Goal: Task Accomplishment & Management: Use online tool/utility

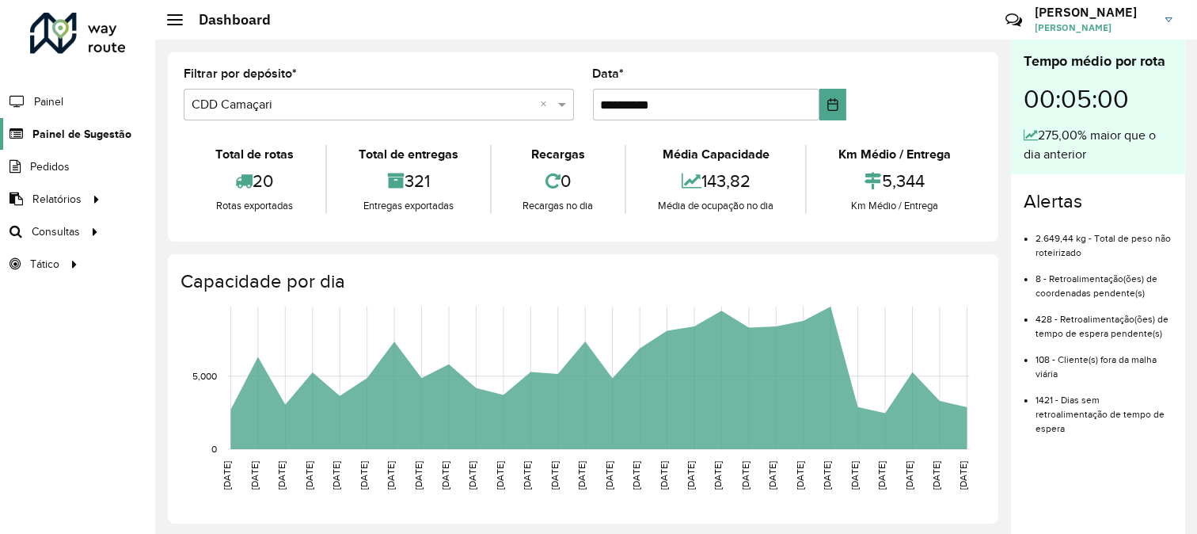
click at [106, 132] on span "Painel de Sugestão" at bounding box center [81, 134] width 99 height 17
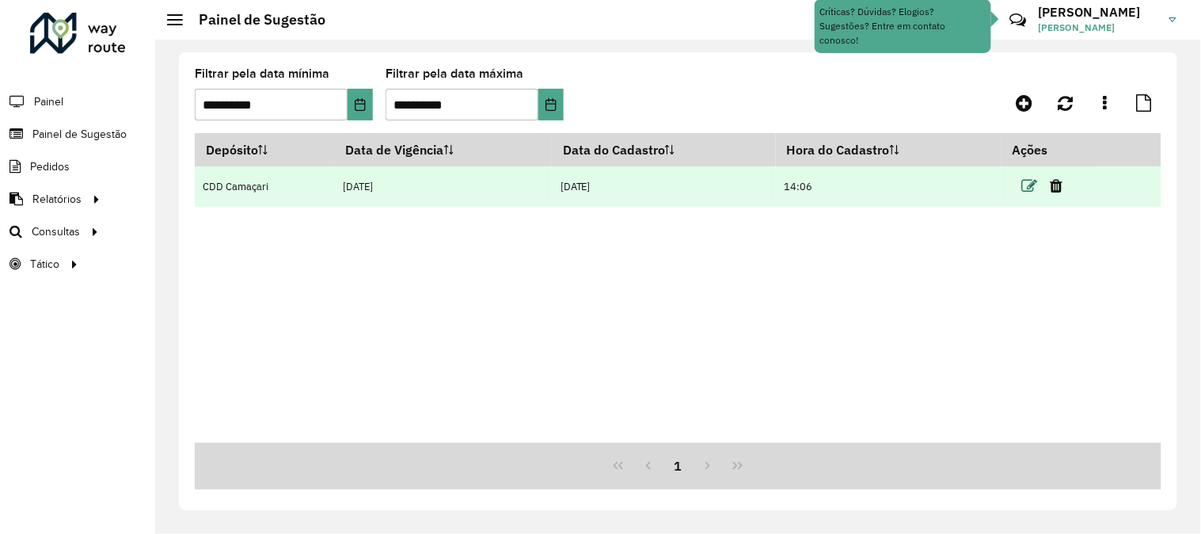
click at [1031, 191] on icon at bounding box center [1030, 186] width 16 height 16
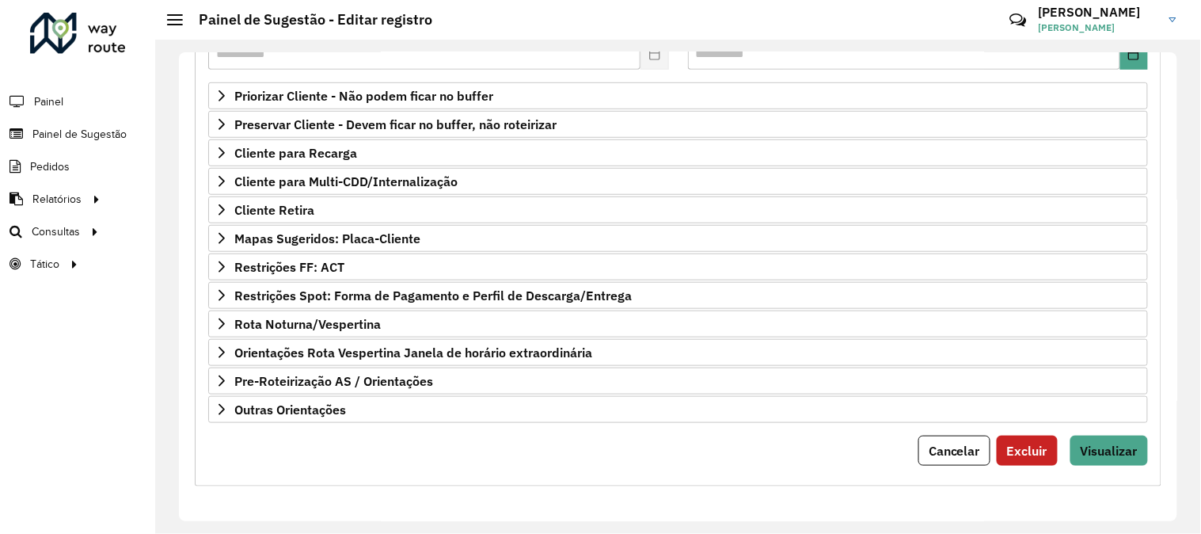
scroll to position [82, 0]
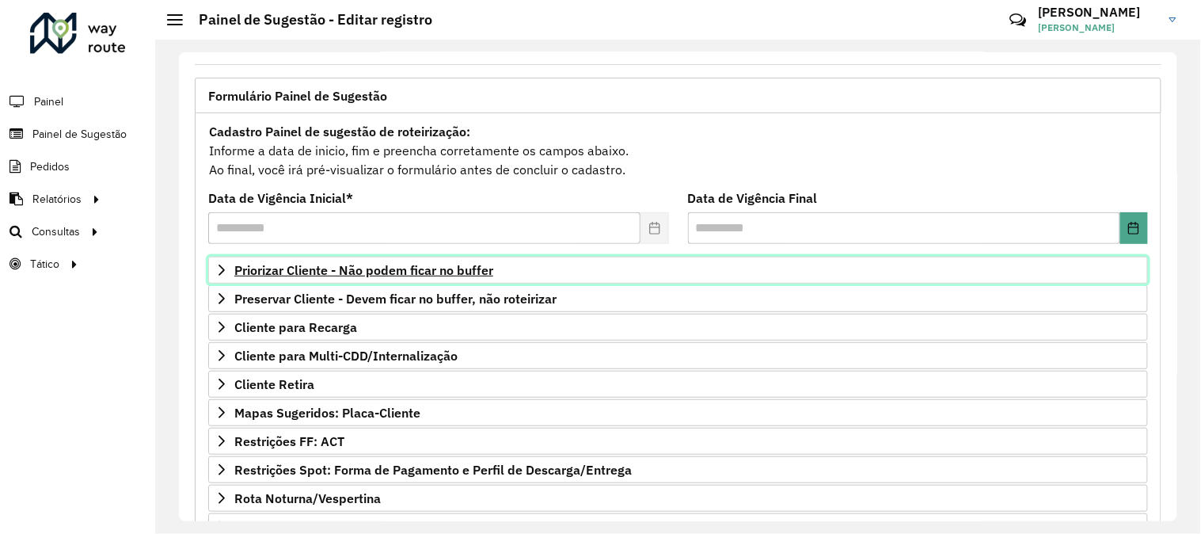
click at [452, 264] on span "Priorizar Cliente - Não podem ficar no buffer" at bounding box center [363, 270] width 259 height 13
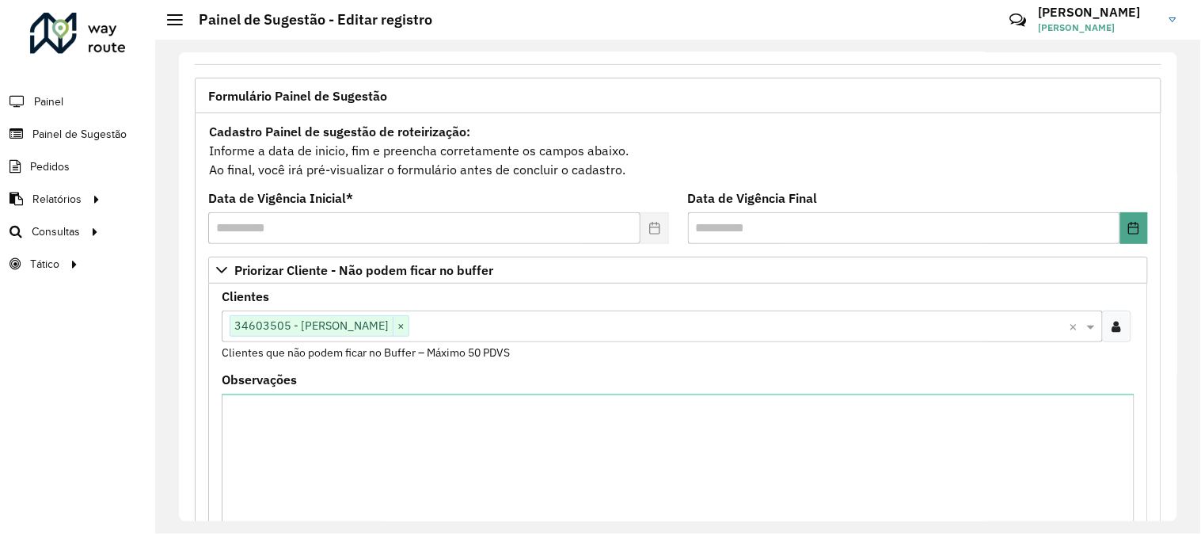
click at [1113, 320] on icon at bounding box center [1116, 326] width 9 height 13
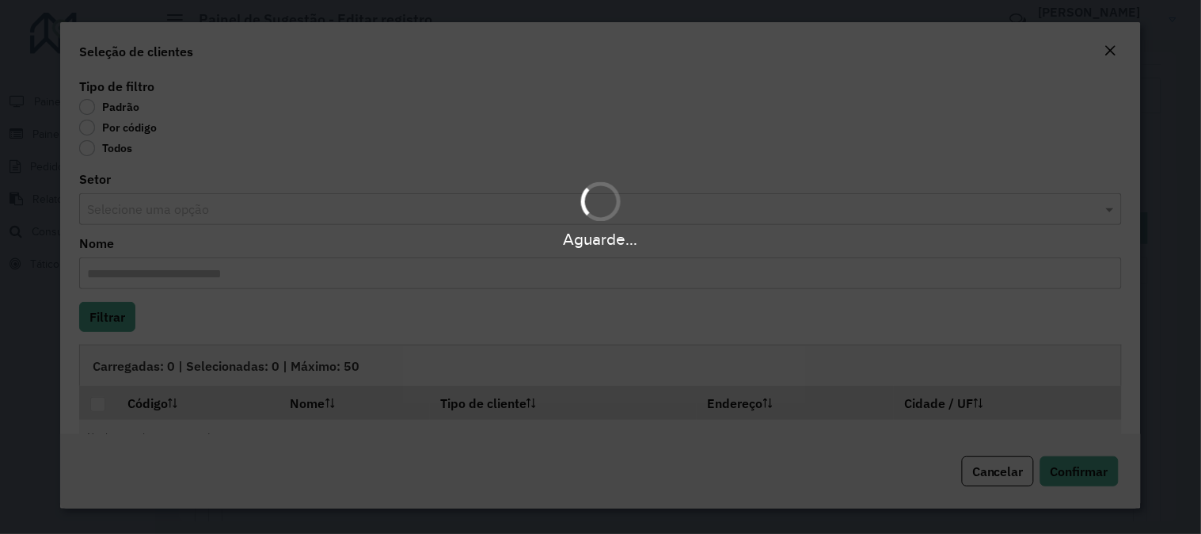
click at [96, 130] on div "Aguarde..." at bounding box center [600, 267] width 1201 height 534
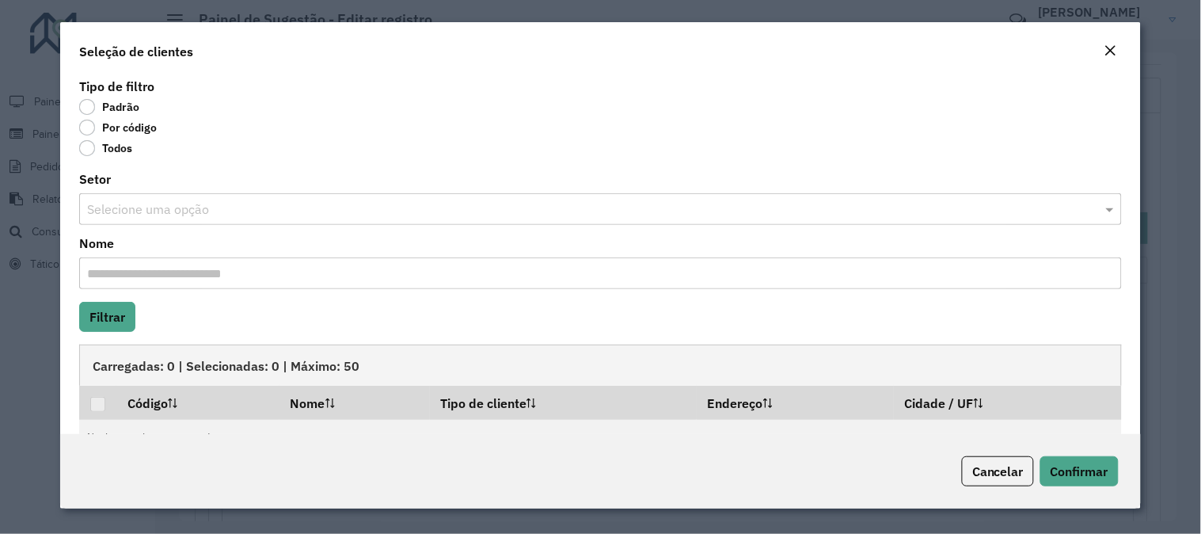
click at [96, 130] on label "Por código" at bounding box center [118, 128] width 78 height 16
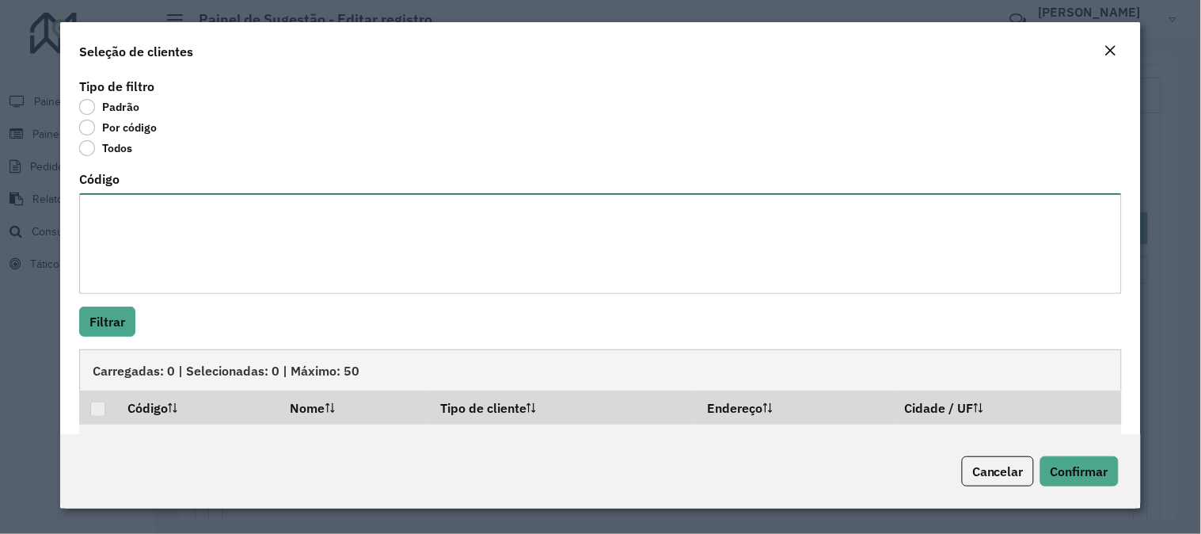
click at [148, 248] on textarea "Código" at bounding box center [600, 243] width 1043 height 101
paste textarea "******** ******** ******** ******** ******** ******** ******** ******** *******…"
type textarea "******** ******** ******** ******** ******** ******** ******** ******** *******…"
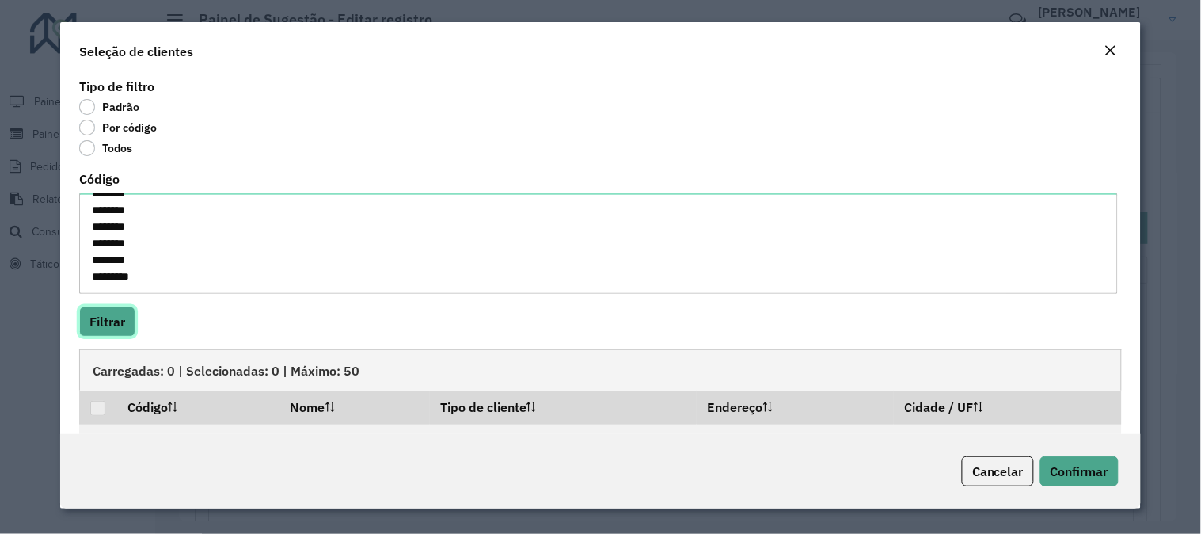
click at [129, 322] on button "Filtrar" at bounding box center [107, 321] width 56 height 30
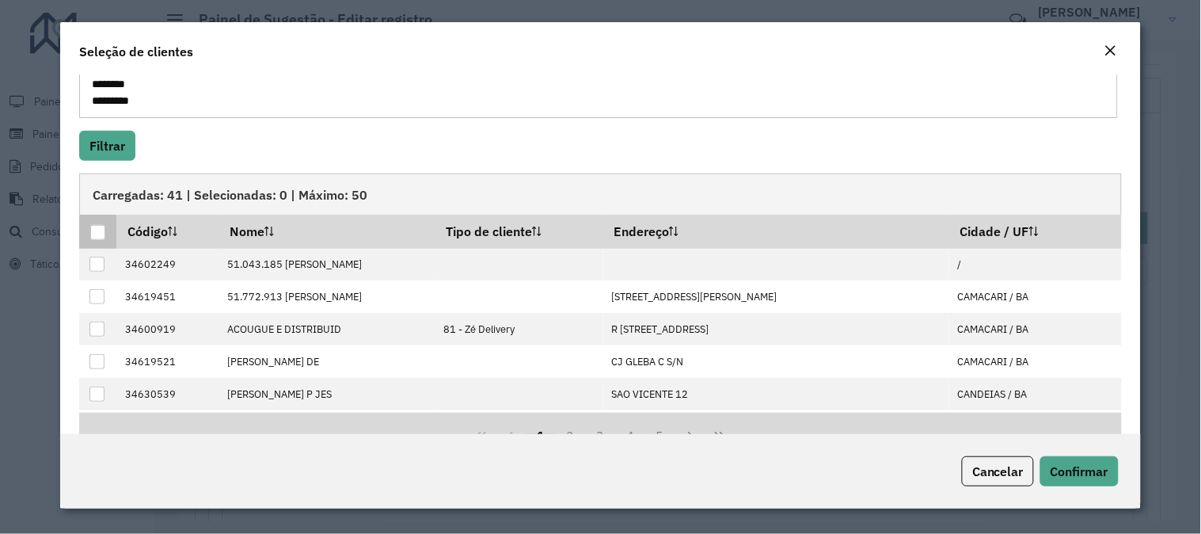
click at [92, 233] on div at bounding box center [97, 232] width 15 height 15
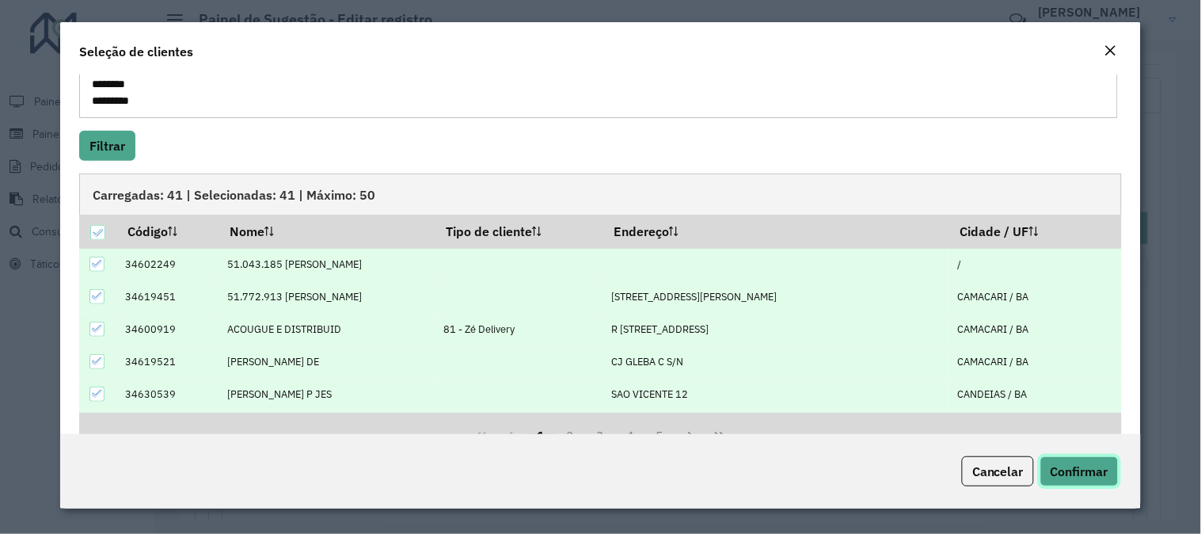
click at [1086, 470] on span "Confirmar" at bounding box center [1080, 471] width 58 height 16
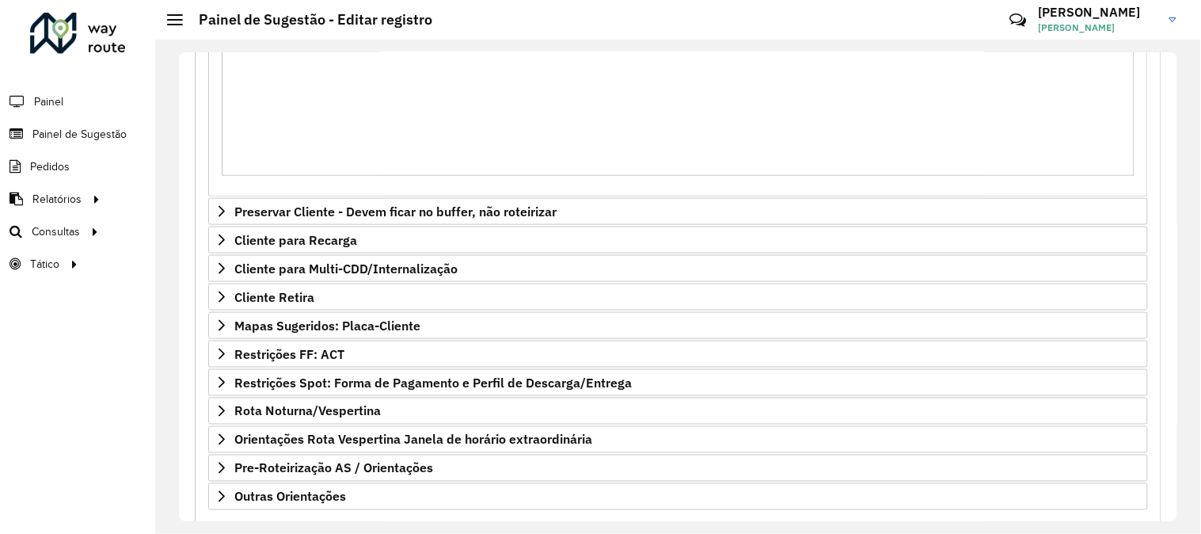
scroll to position [523, 0]
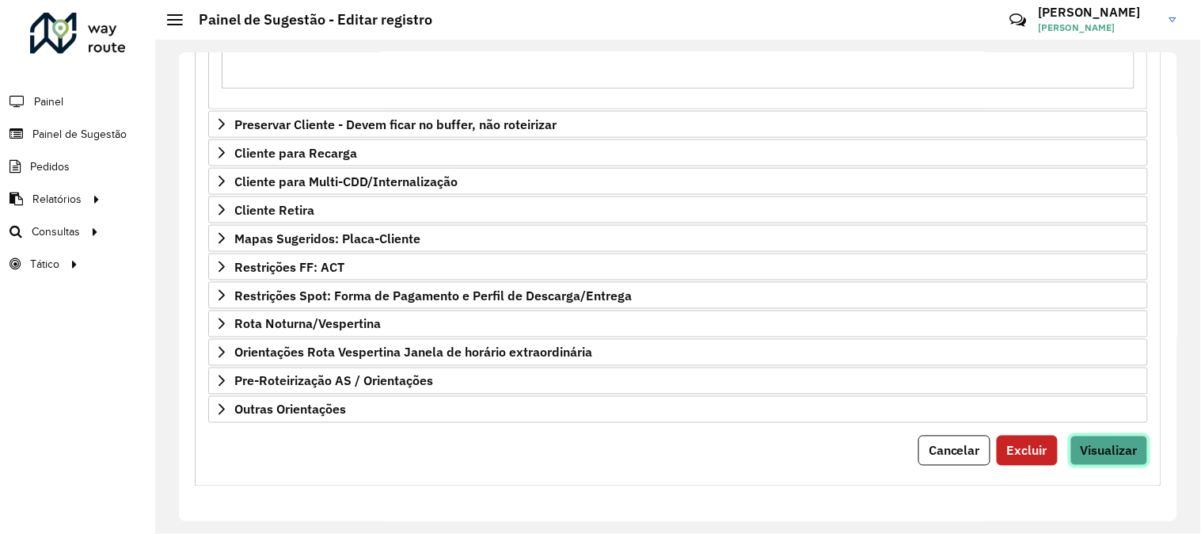
click at [1090, 461] on button "Visualizar" at bounding box center [1109, 450] width 78 height 30
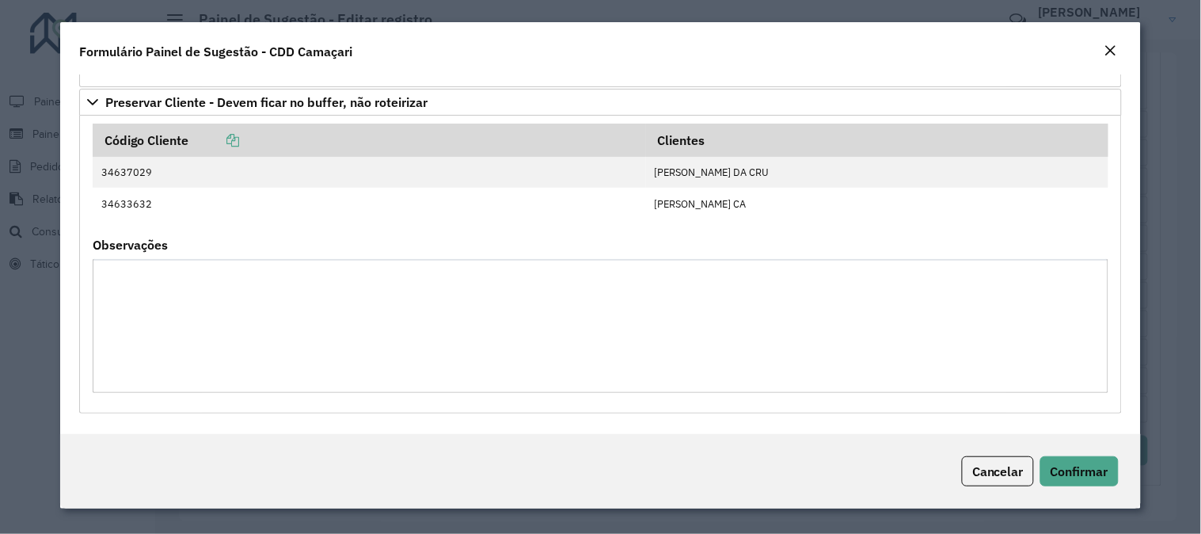
scroll to position [1571, 0]
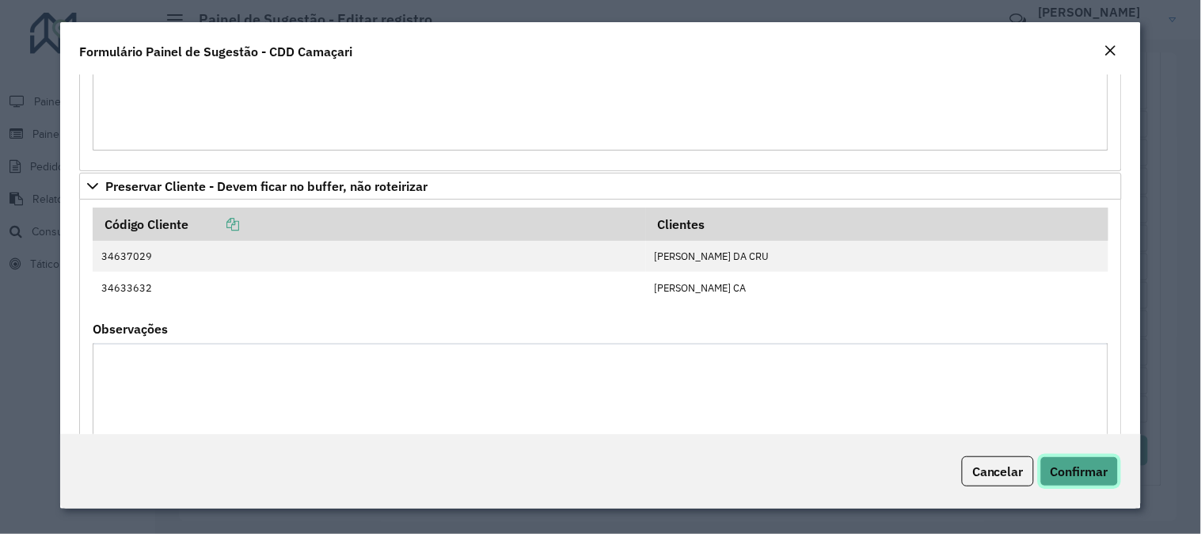
click at [1078, 468] on span "Confirmar" at bounding box center [1080, 471] width 58 height 16
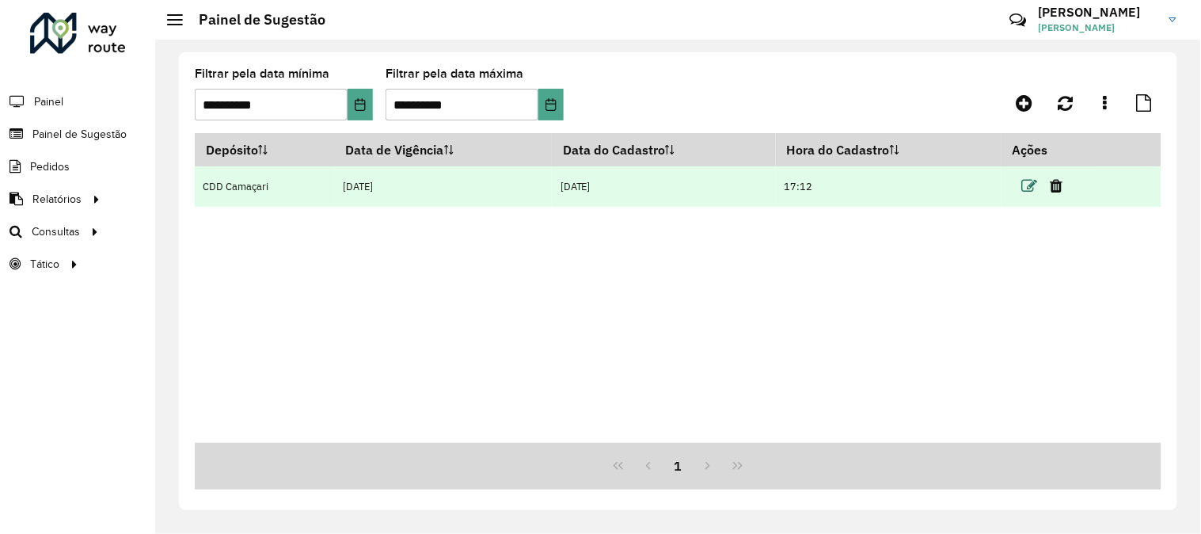
click at [1030, 185] on icon at bounding box center [1030, 186] width 16 height 16
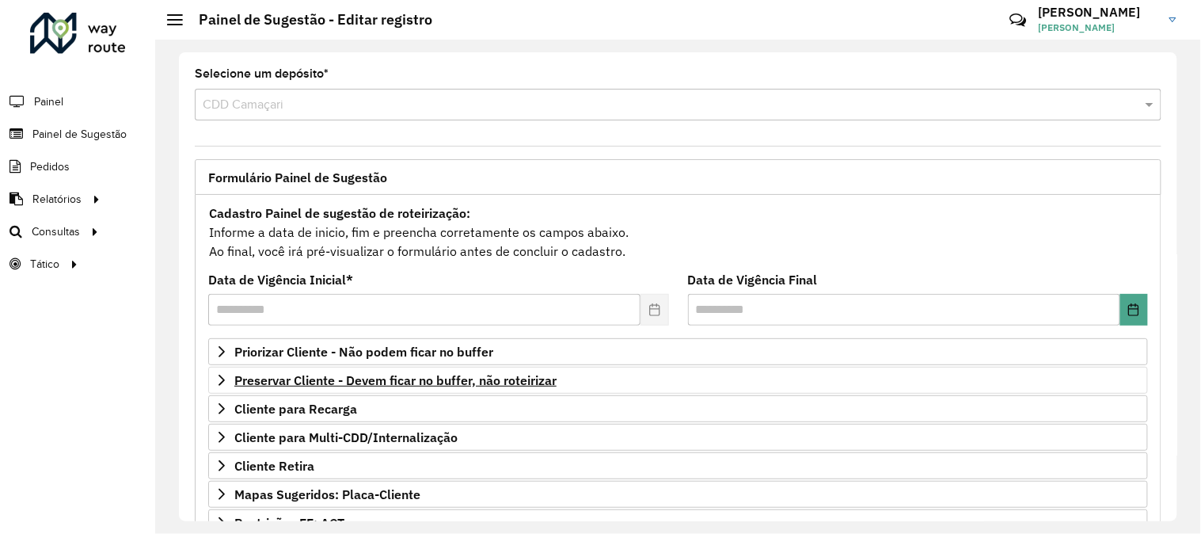
scroll to position [88, 0]
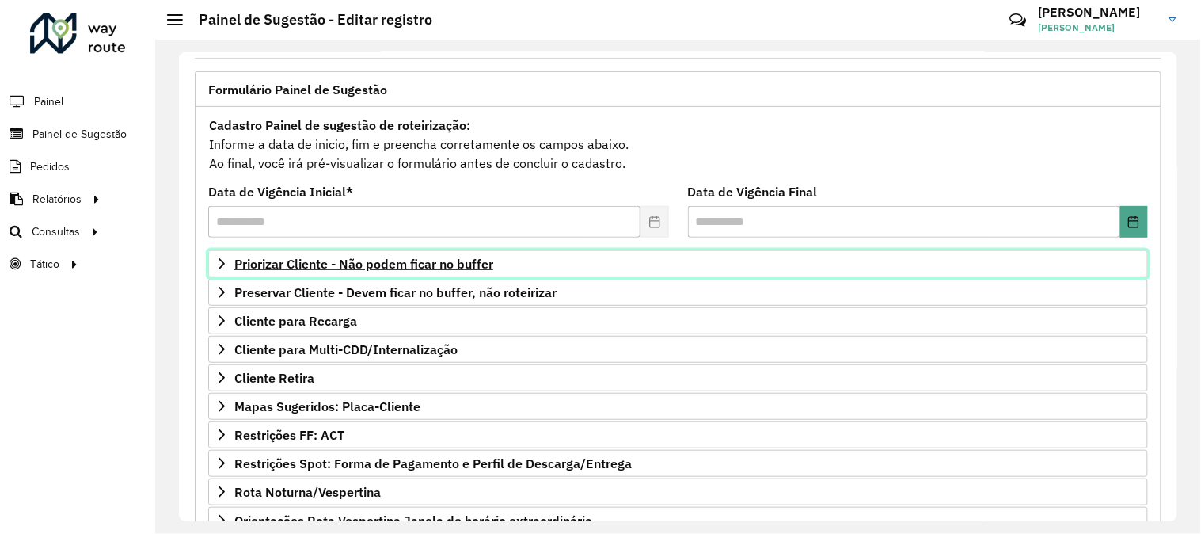
click at [435, 270] on span "Priorizar Cliente - Não podem ficar no buffer" at bounding box center [363, 263] width 259 height 13
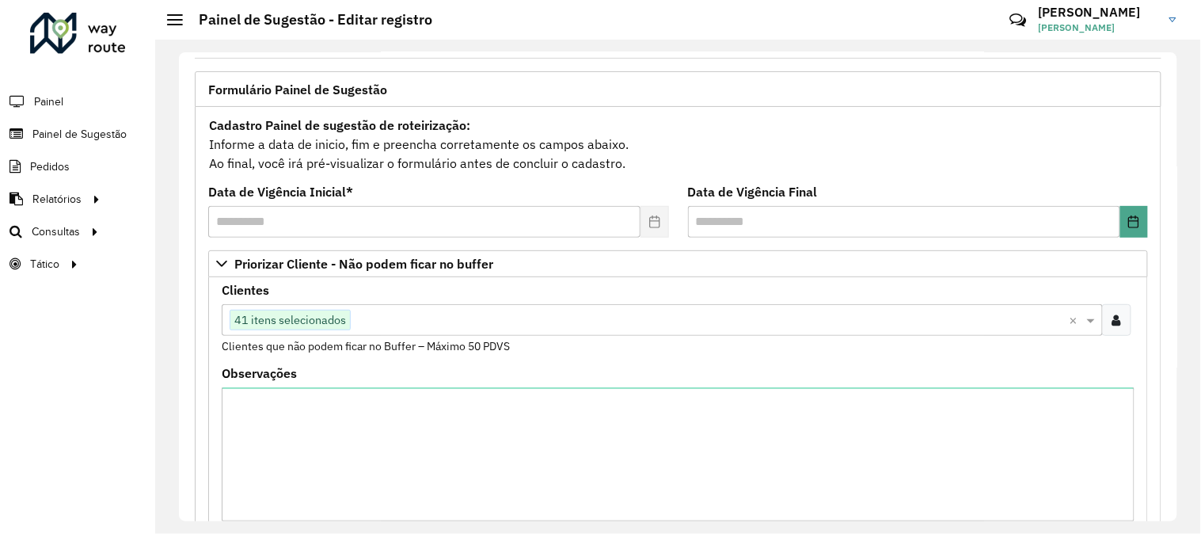
click at [424, 320] on input "text" at bounding box center [710, 320] width 719 height 19
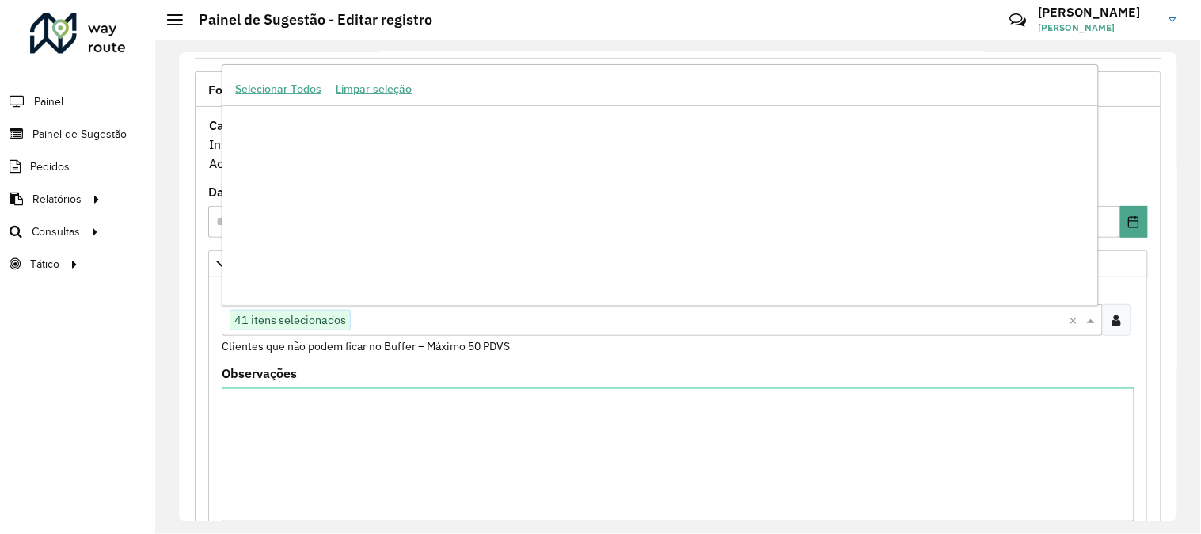
paste input "*****"
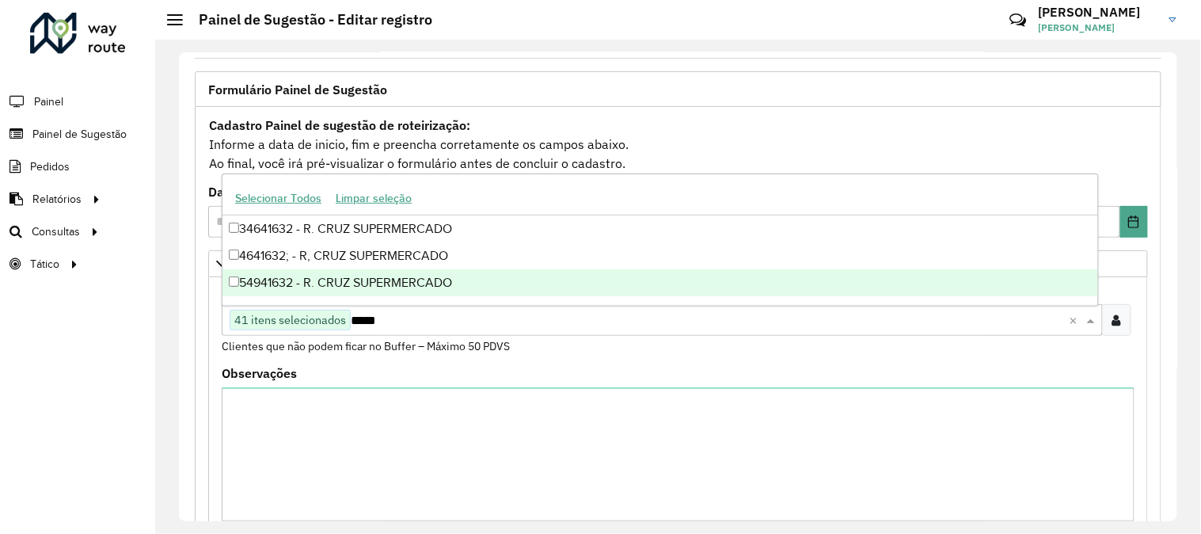
type input "*****"
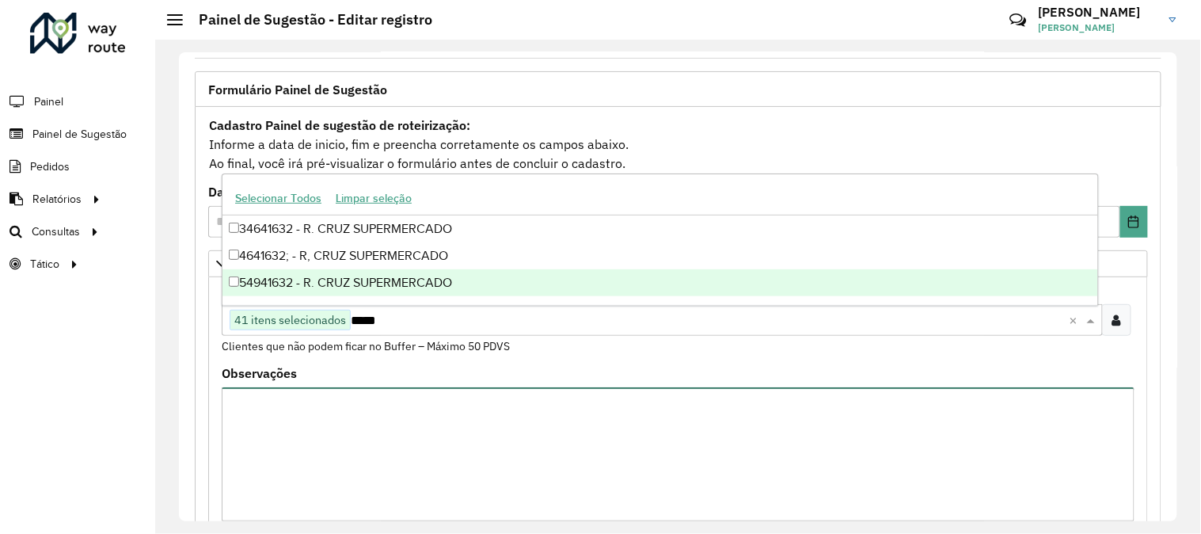
click at [357, 462] on textarea "Observações" at bounding box center [678, 454] width 913 height 134
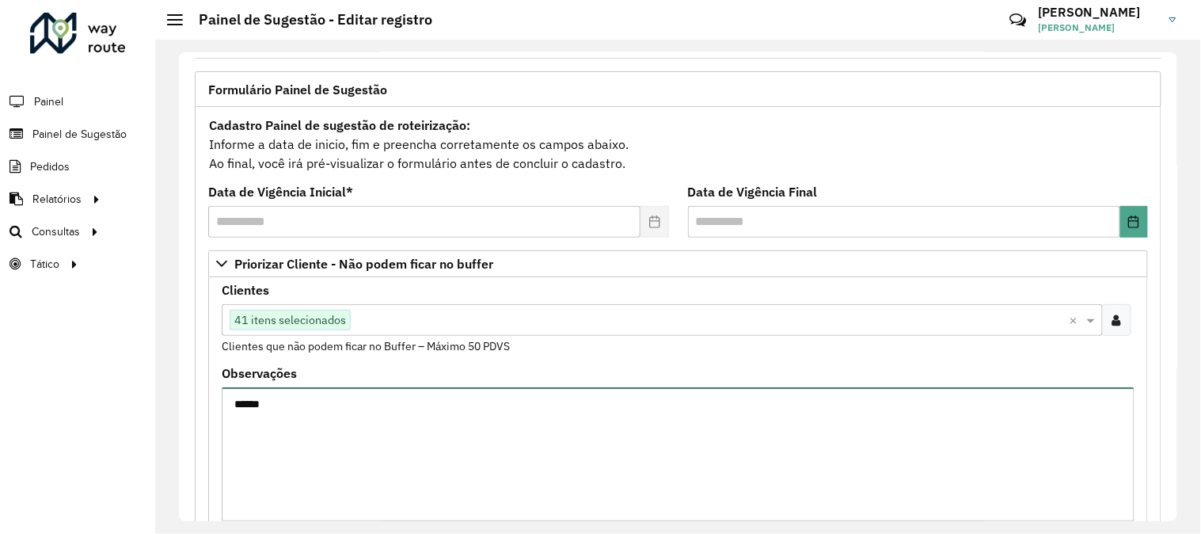
paste textarea "******"
click at [542, 418] on textarea "**********" at bounding box center [678, 454] width 913 height 134
type textarea "**********"
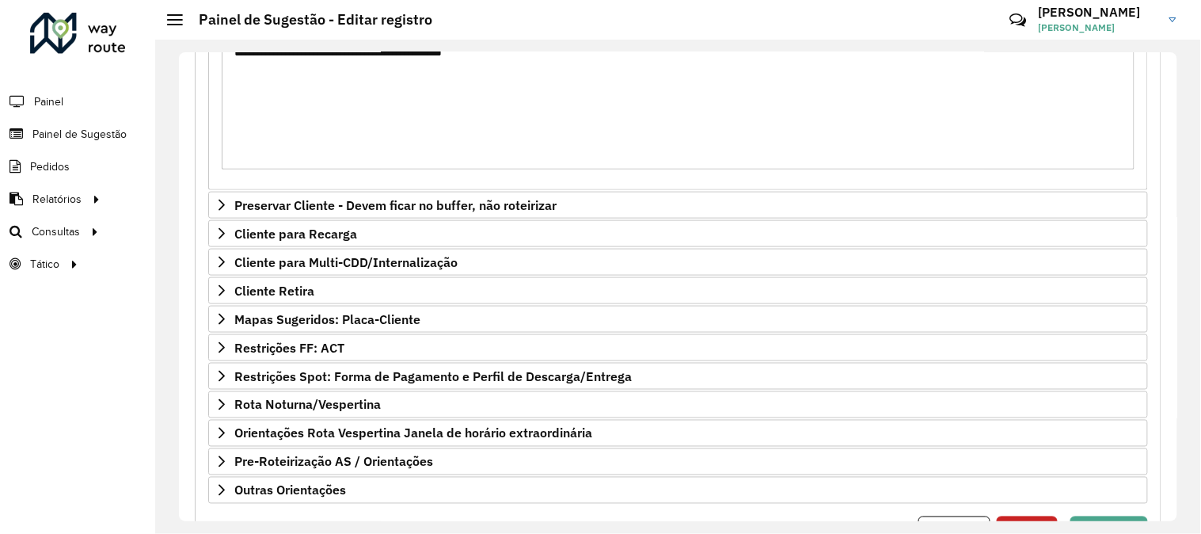
scroll to position [523, 0]
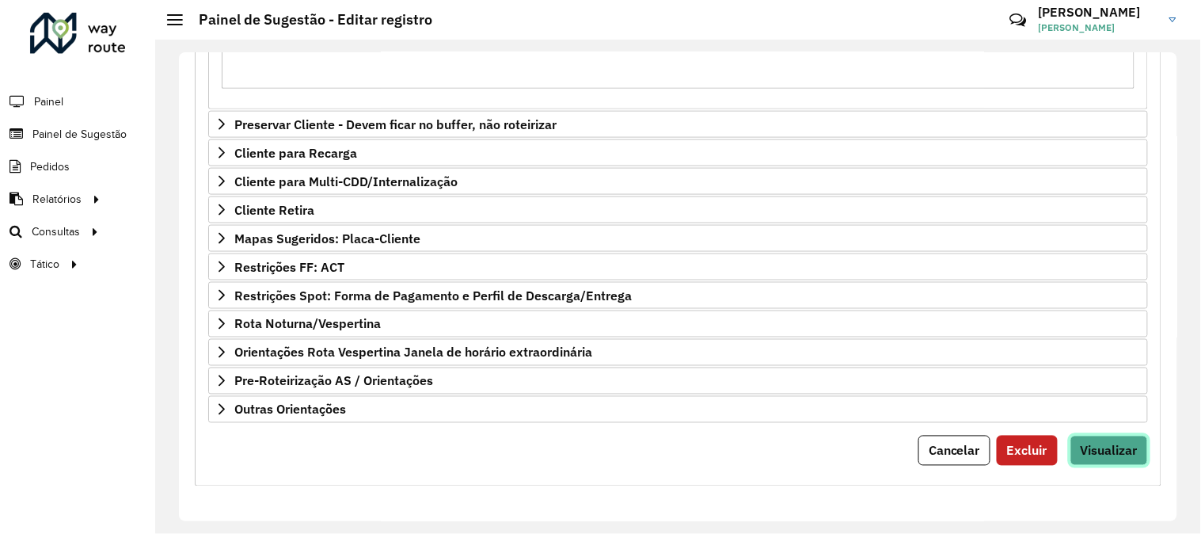
click at [1112, 462] on button "Visualizar" at bounding box center [1109, 450] width 78 height 30
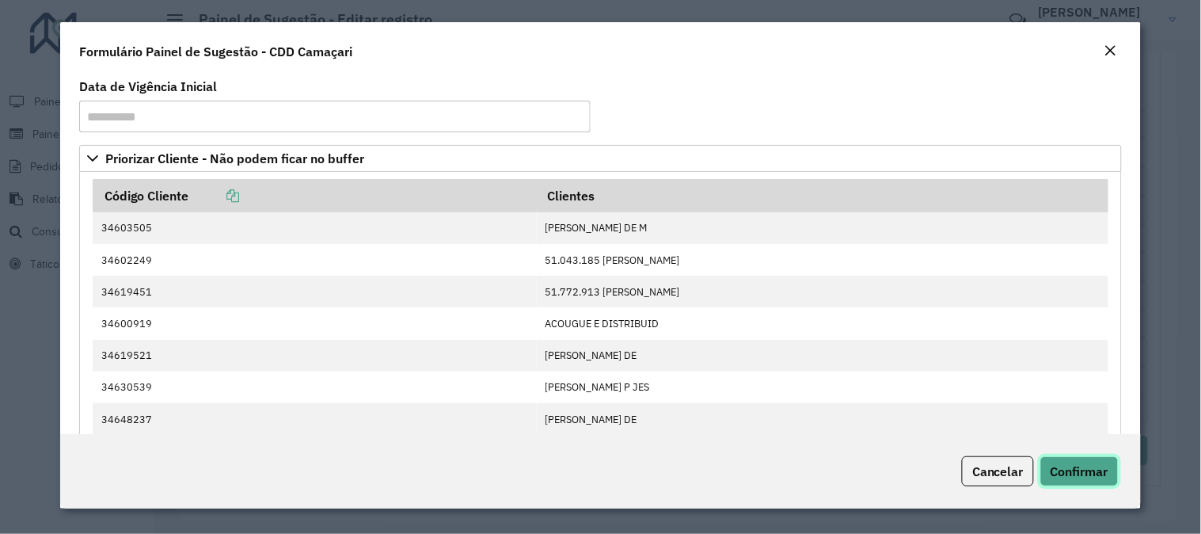
click at [1094, 464] on span "Confirmar" at bounding box center [1080, 471] width 58 height 16
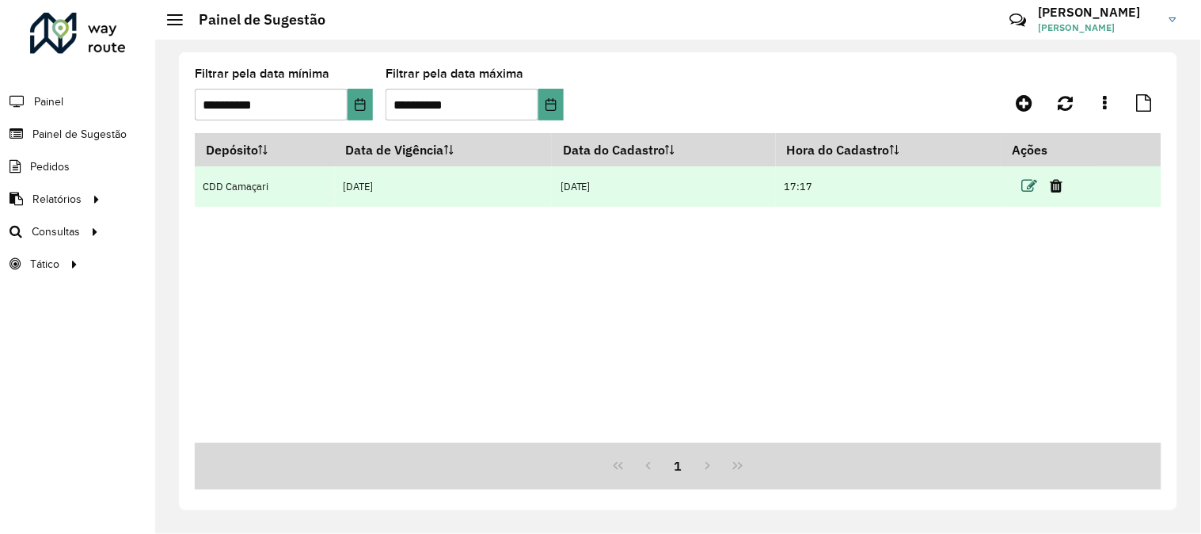
click at [1029, 184] on icon at bounding box center [1030, 186] width 16 height 16
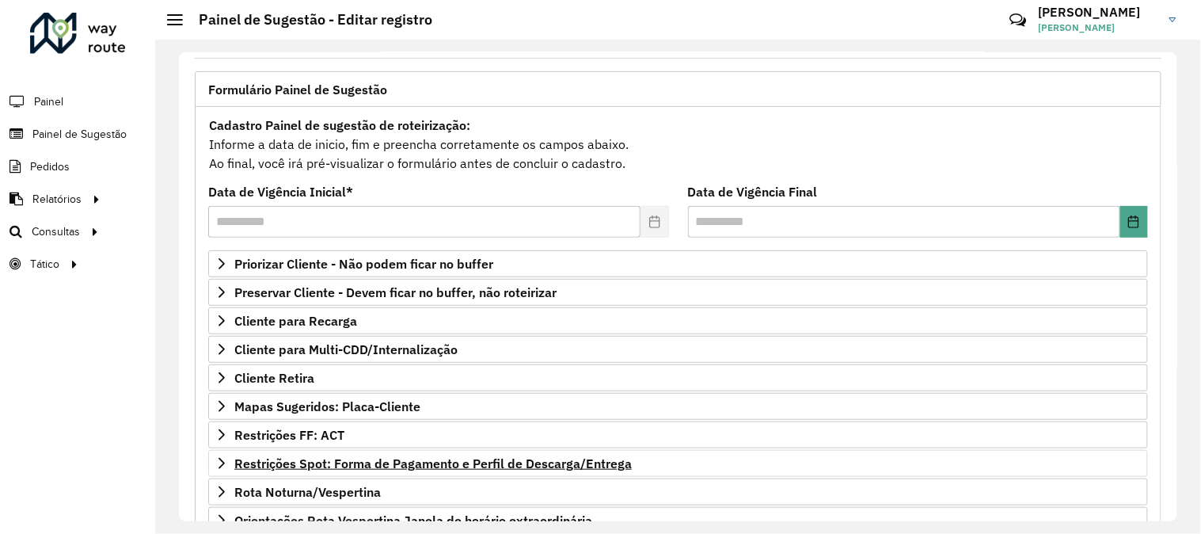
scroll to position [176, 0]
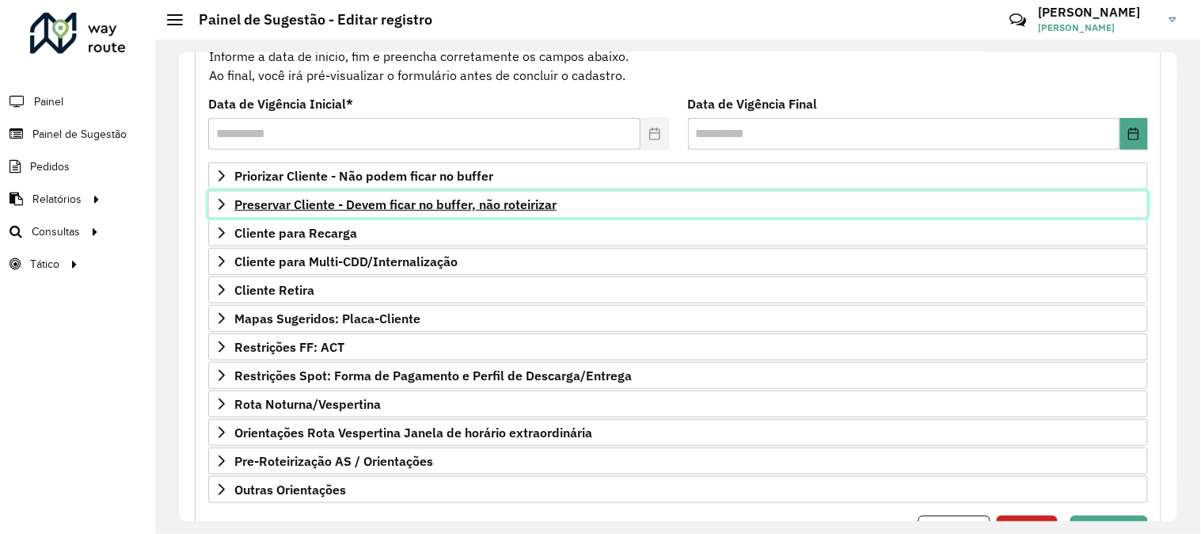
click at [386, 210] on span "Preservar Cliente - Devem ficar no buffer, não roteirizar" at bounding box center [395, 204] width 322 height 13
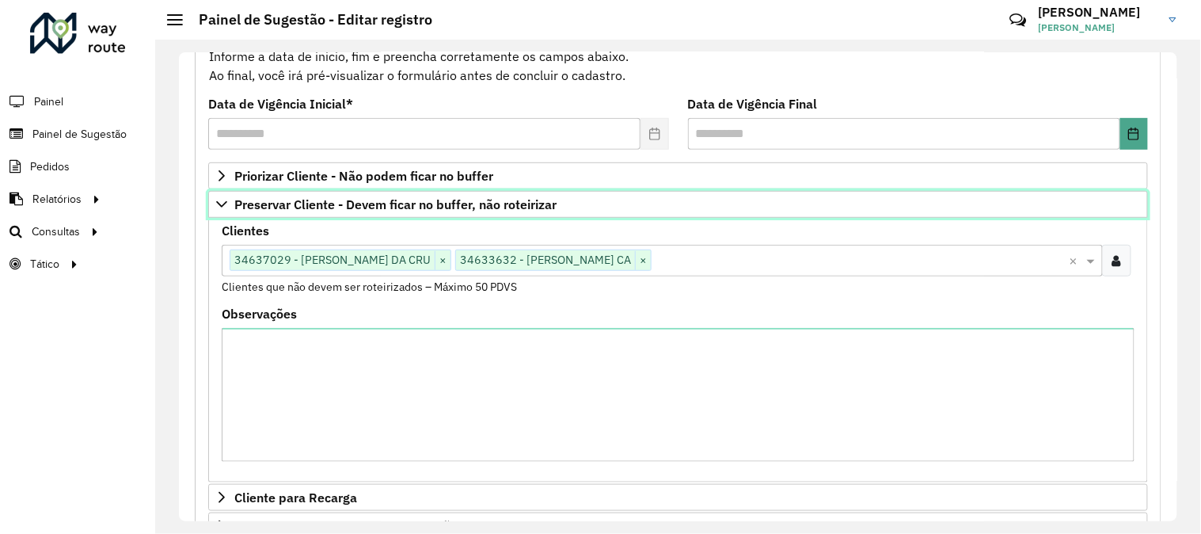
scroll to position [523, 0]
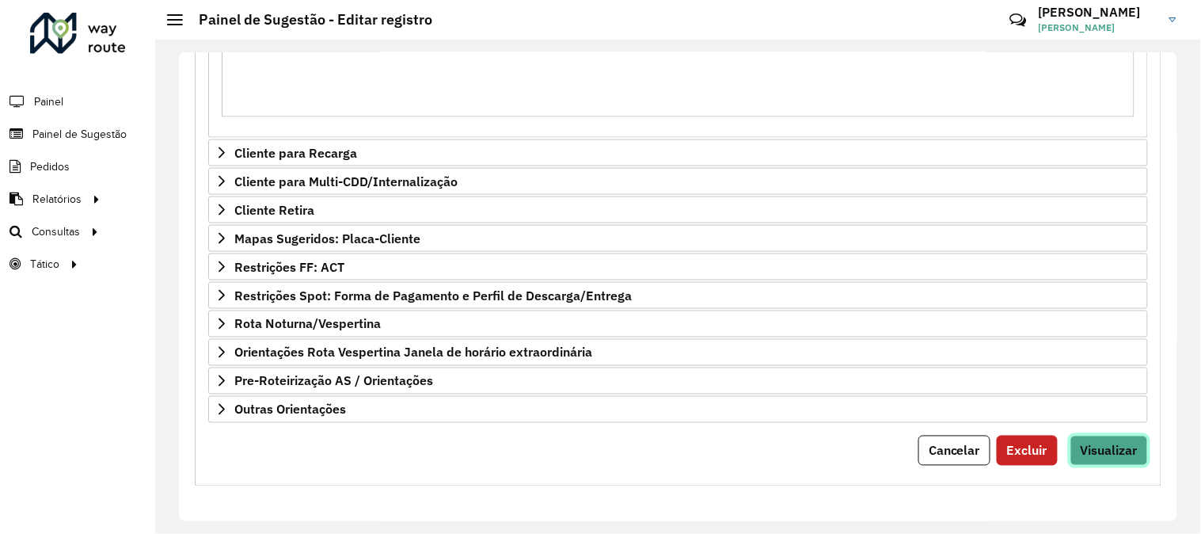
click at [1123, 456] on span "Visualizar" at bounding box center [1109, 451] width 57 height 16
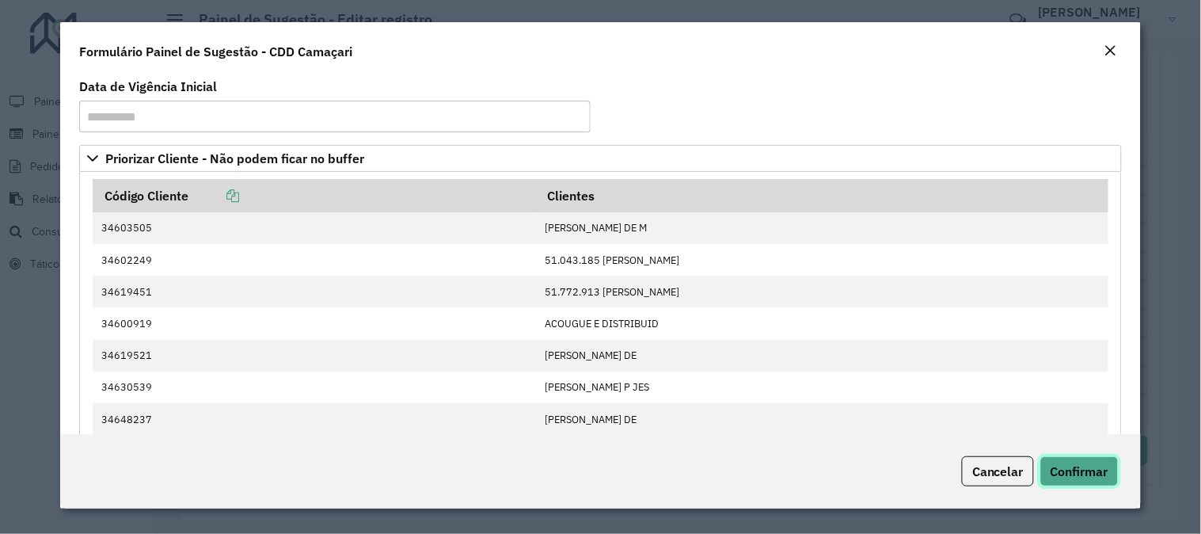
click at [1088, 475] on span "Confirmar" at bounding box center [1080, 471] width 58 height 16
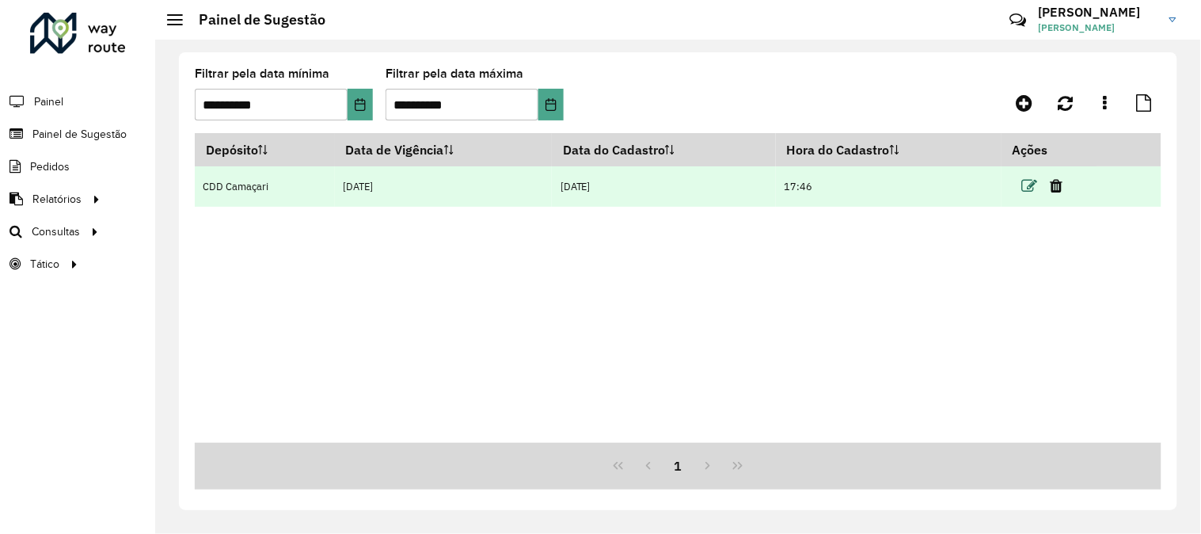
click at [1025, 192] on icon at bounding box center [1030, 186] width 16 height 16
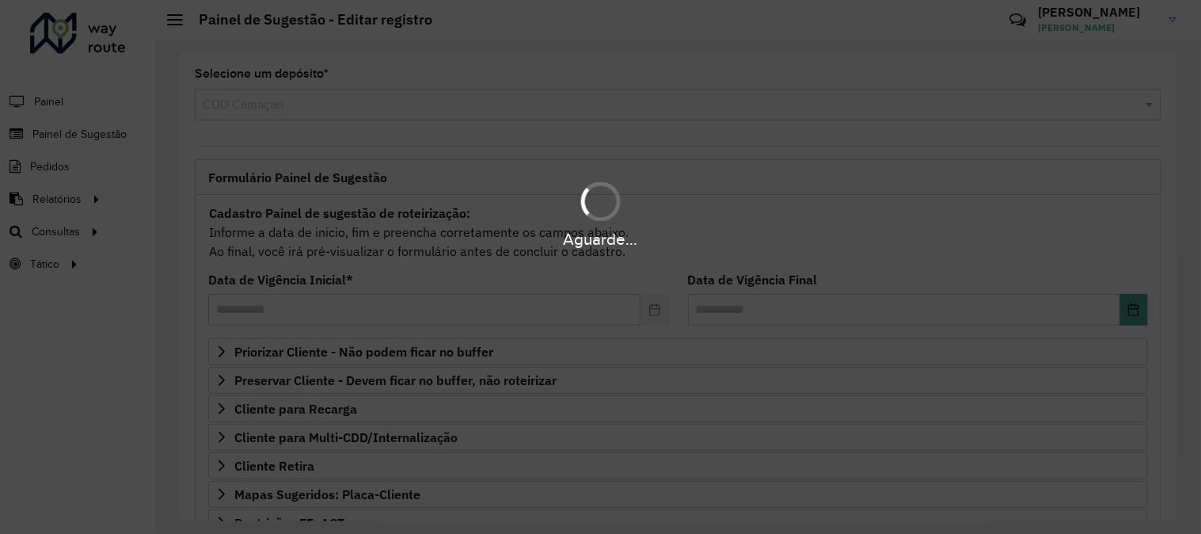
scroll to position [257, 0]
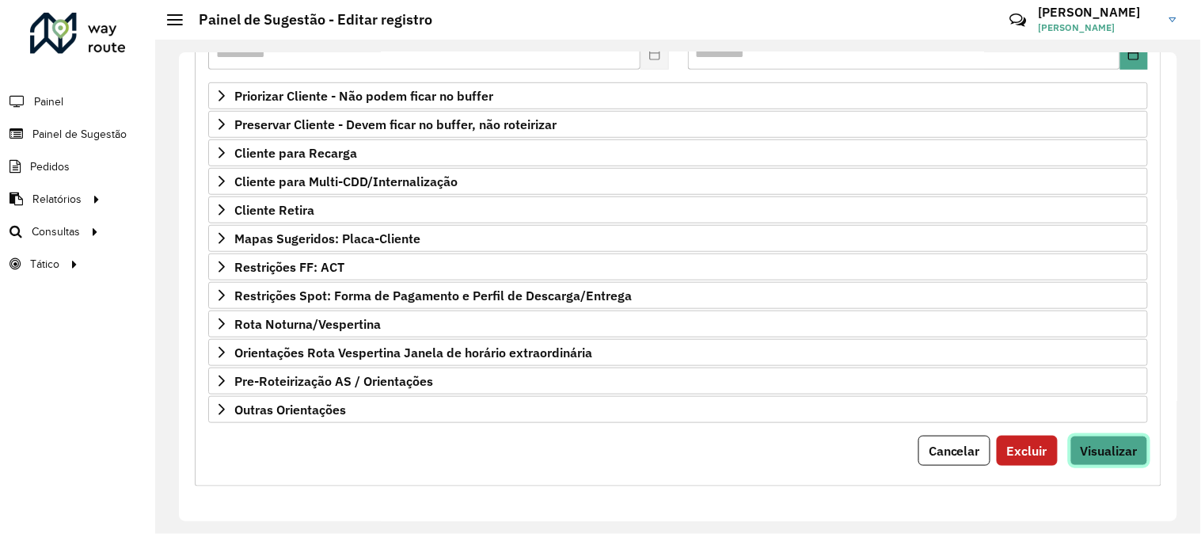
click at [1109, 439] on button "Visualizar" at bounding box center [1109, 450] width 78 height 30
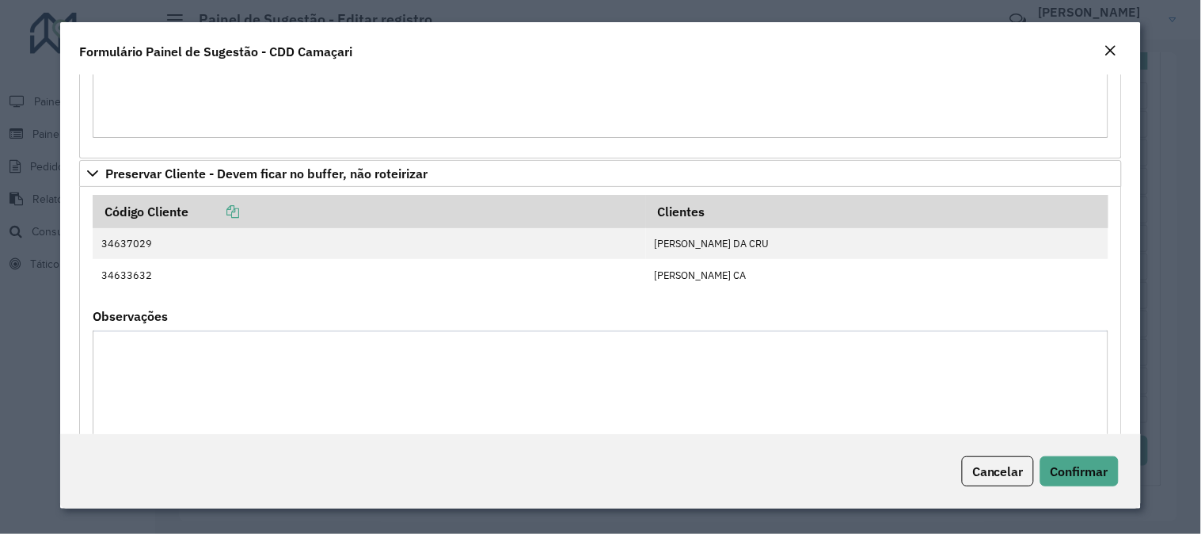
scroll to position [1659, 0]
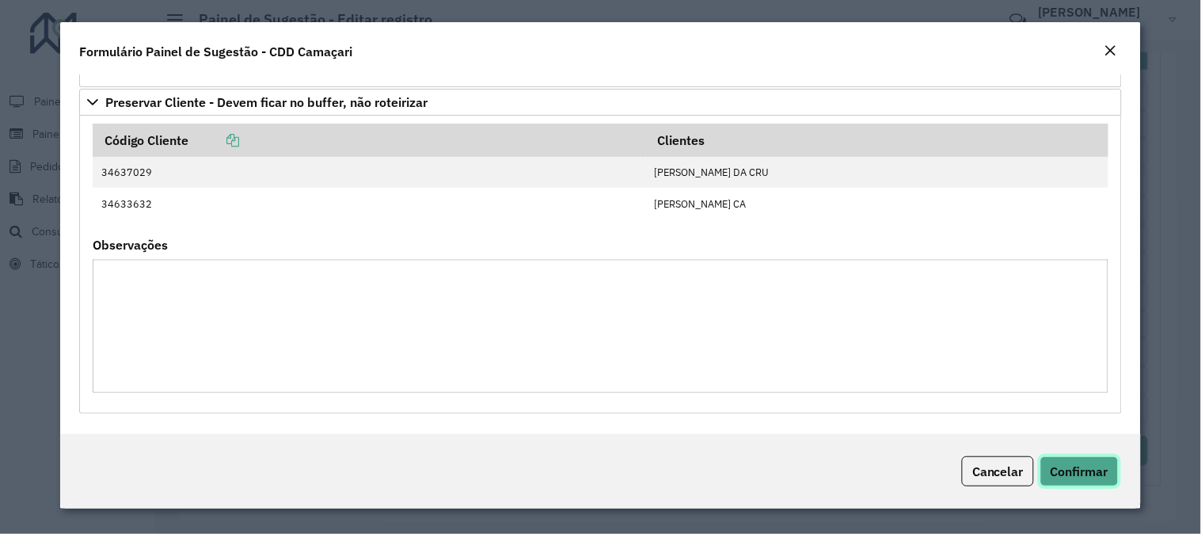
click at [1117, 467] on button "Confirmar" at bounding box center [1079, 471] width 78 height 30
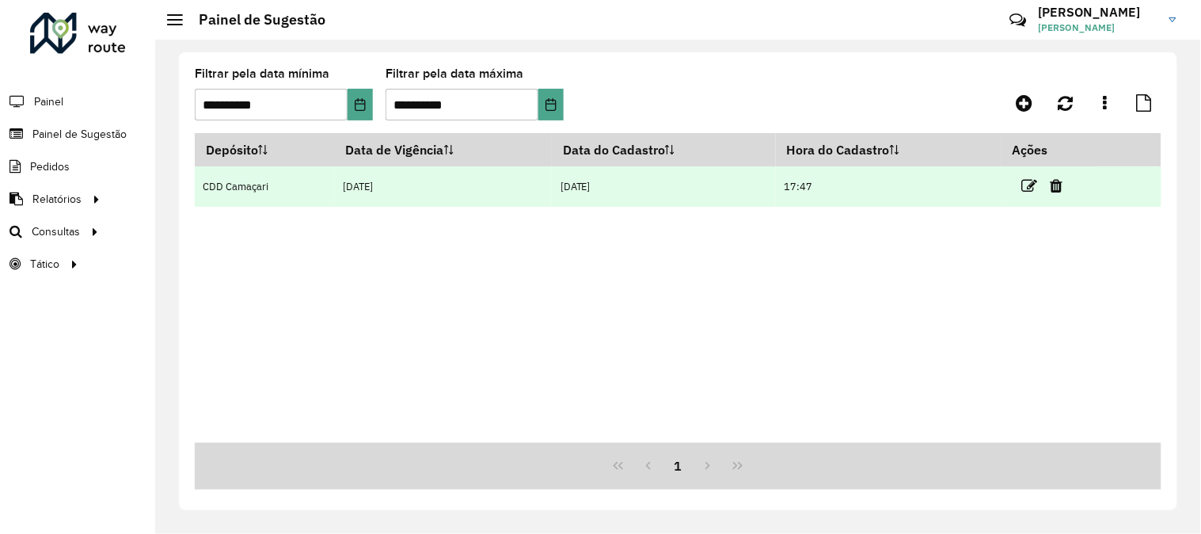
click at [1027, 177] on link at bounding box center [1030, 185] width 16 height 21
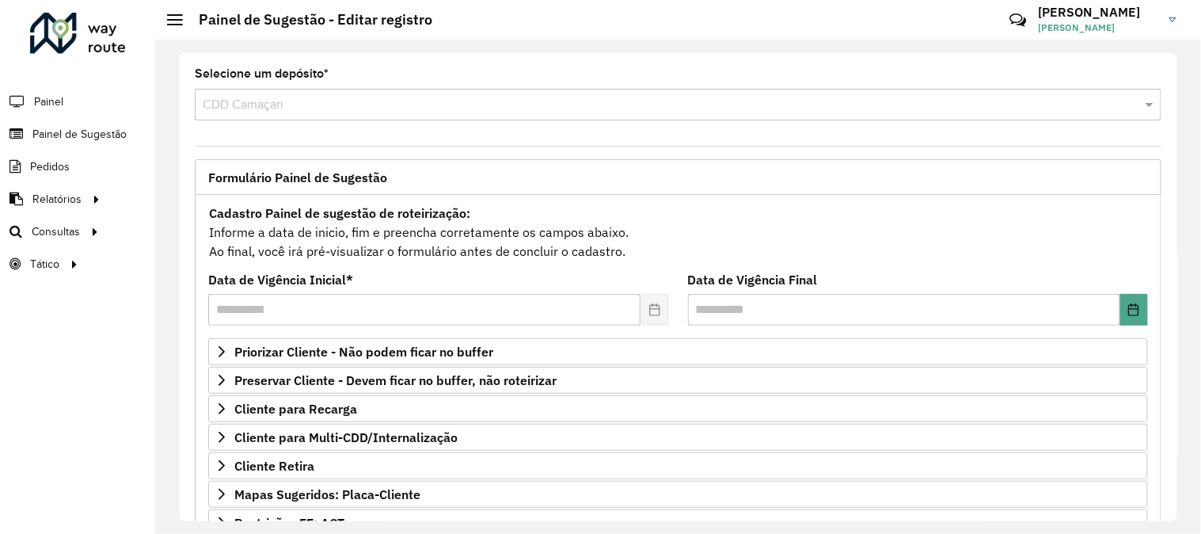
scroll to position [257, 0]
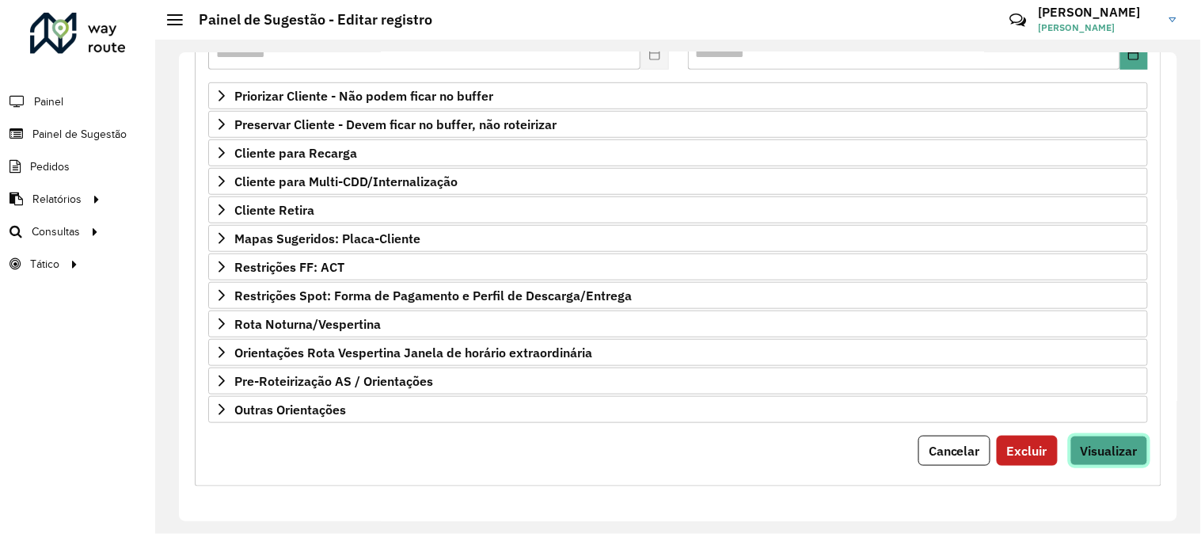
click at [1114, 443] on span "Visualizar" at bounding box center [1109, 451] width 57 height 16
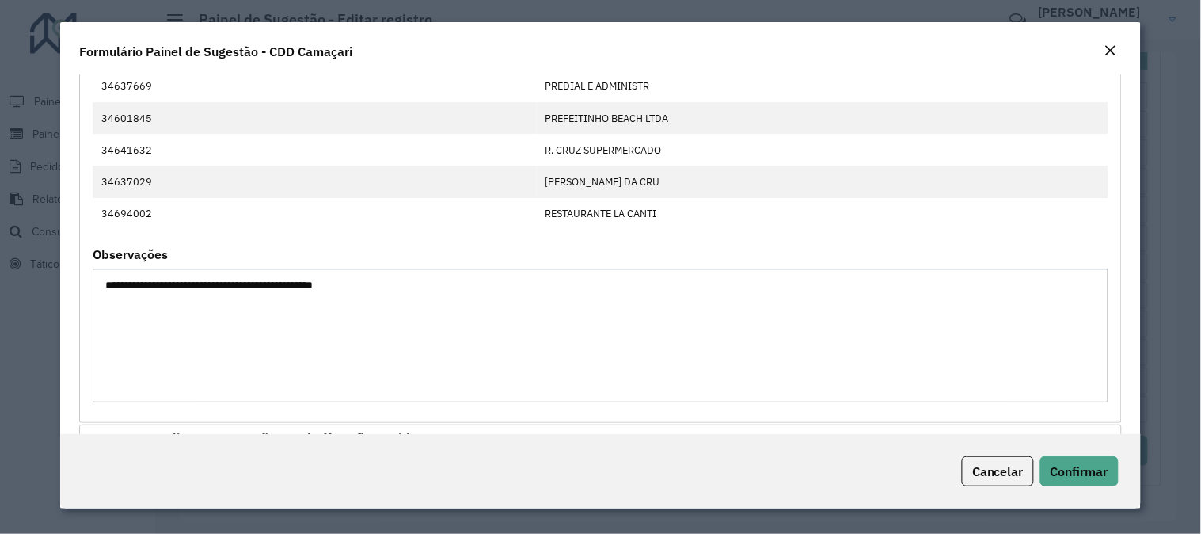
scroll to position [1659, 0]
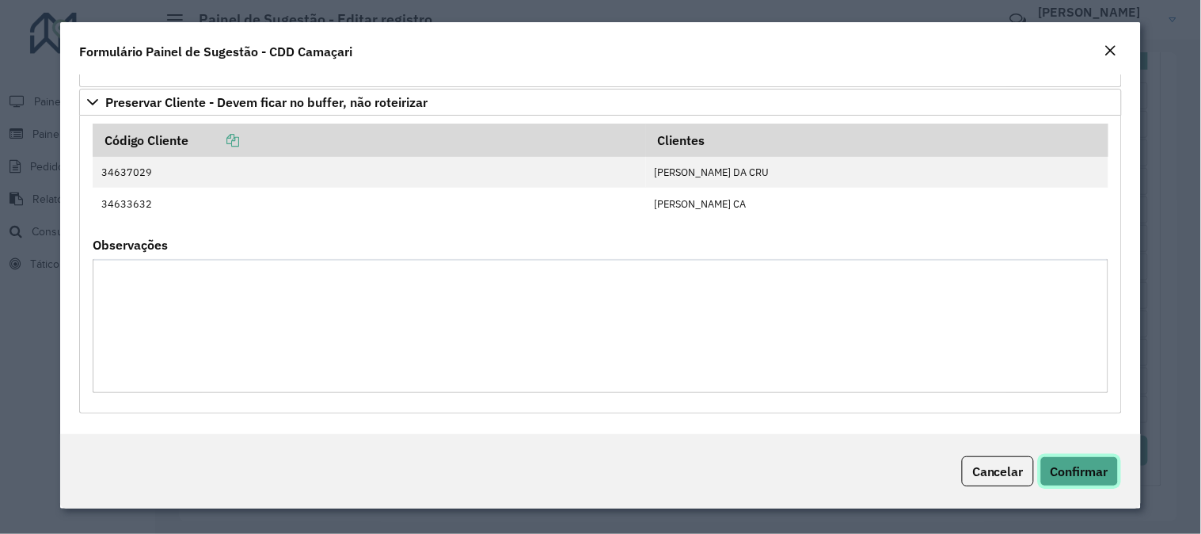
click at [1081, 457] on button "Confirmar" at bounding box center [1079, 471] width 78 height 30
